Goal: Book appointment/travel/reservation

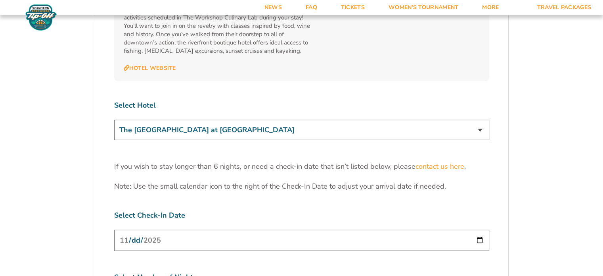
scroll to position [2380, 0]
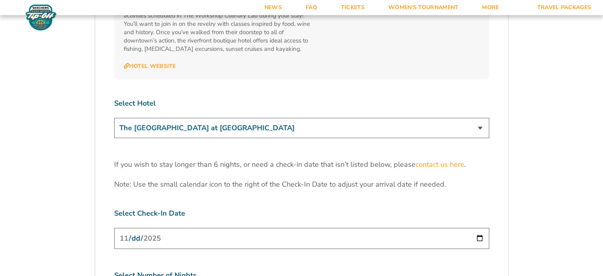
click at [386, 228] on input "[DATE]" at bounding box center [301, 238] width 375 height 21
click at [480, 228] on input "[DATE]" at bounding box center [301, 238] width 375 height 21
type input "[DATE]"
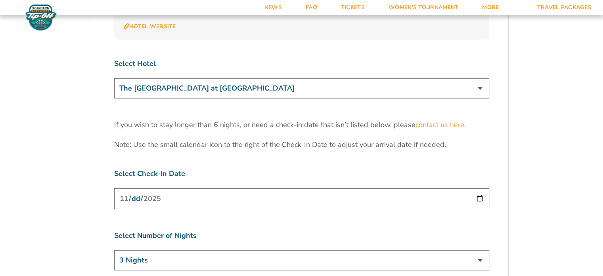
click at [428, 250] on select "3 Nights 4 Nights 5 Nights 6 Nights" at bounding box center [301, 260] width 375 height 20
select select "6 Nights"
click at [114, 250] on select "3 Nights 4 Nights 5 Nights 6 Nights" at bounding box center [301, 260] width 375 height 20
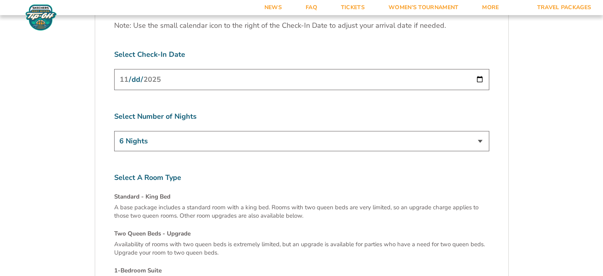
scroll to position [2658, 0]
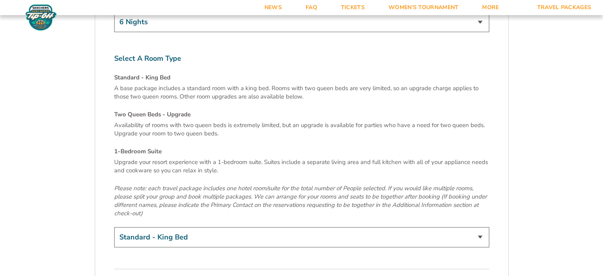
click at [207, 227] on select "Standard - King Bed Two Queen Beds - Upgrade (+$15 per night) 1-Bedroom Suite (…" at bounding box center [301, 237] width 375 height 20
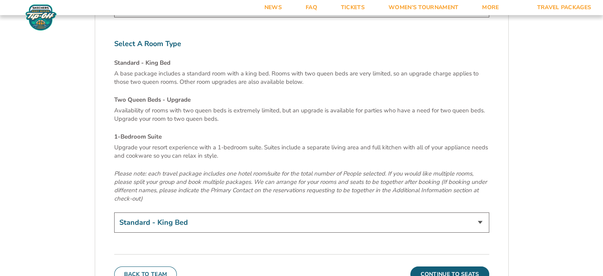
scroll to position [2737, 0]
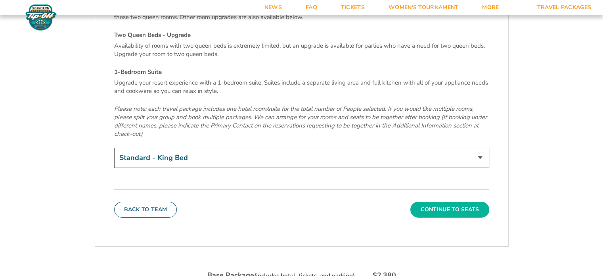
click at [440, 202] on button "Continue To Seats" at bounding box center [450, 210] width 79 height 16
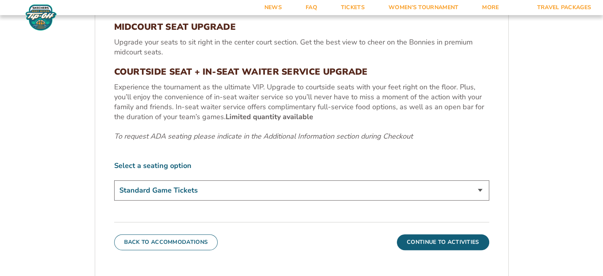
scroll to position [328, 0]
click at [359, 193] on select "Standard Game Tickets Midcourt Seat Upgrade (+$100 per person) Courtside Seat +…" at bounding box center [301, 190] width 375 height 20
click at [436, 246] on button "Continue To Activities" at bounding box center [443, 242] width 92 height 16
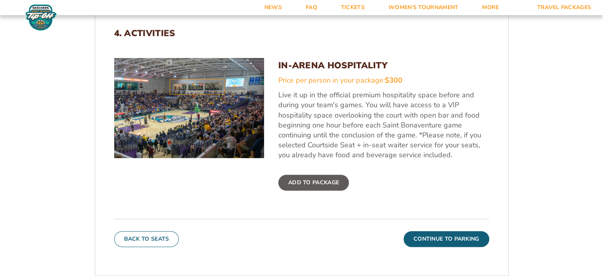
scroll to position [249, 0]
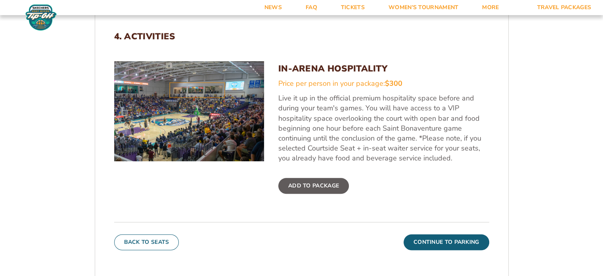
click at [459, 242] on button "Continue To Parking" at bounding box center [447, 242] width 86 height 16
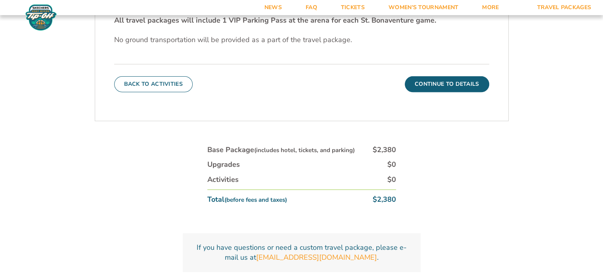
scroll to position [289, 0]
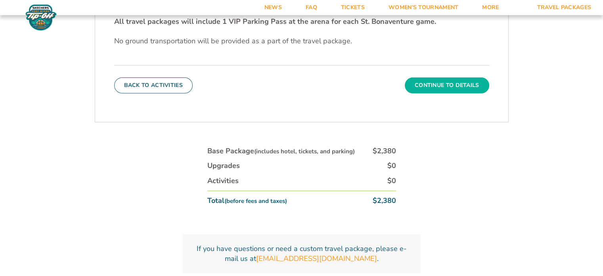
click at [449, 89] on button "Continue To Details" at bounding box center [447, 85] width 84 height 16
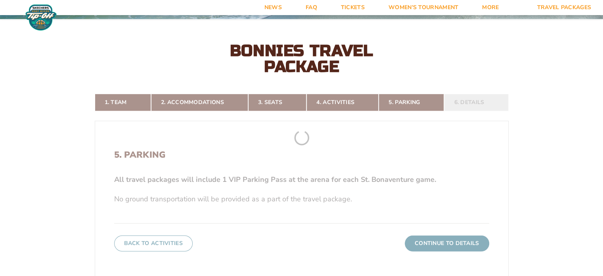
scroll to position [130, 0]
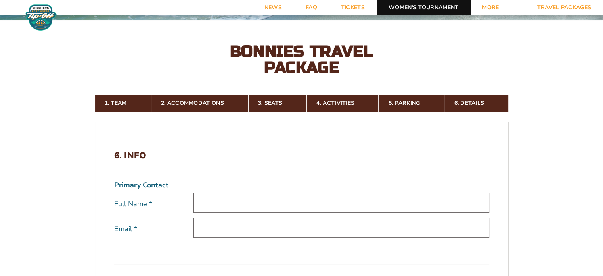
click at [427, 8] on link "Women’s Tournament" at bounding box center [424, 7] width 94 height 15
